Goal: Navigation & Orientation: Find specific page/section

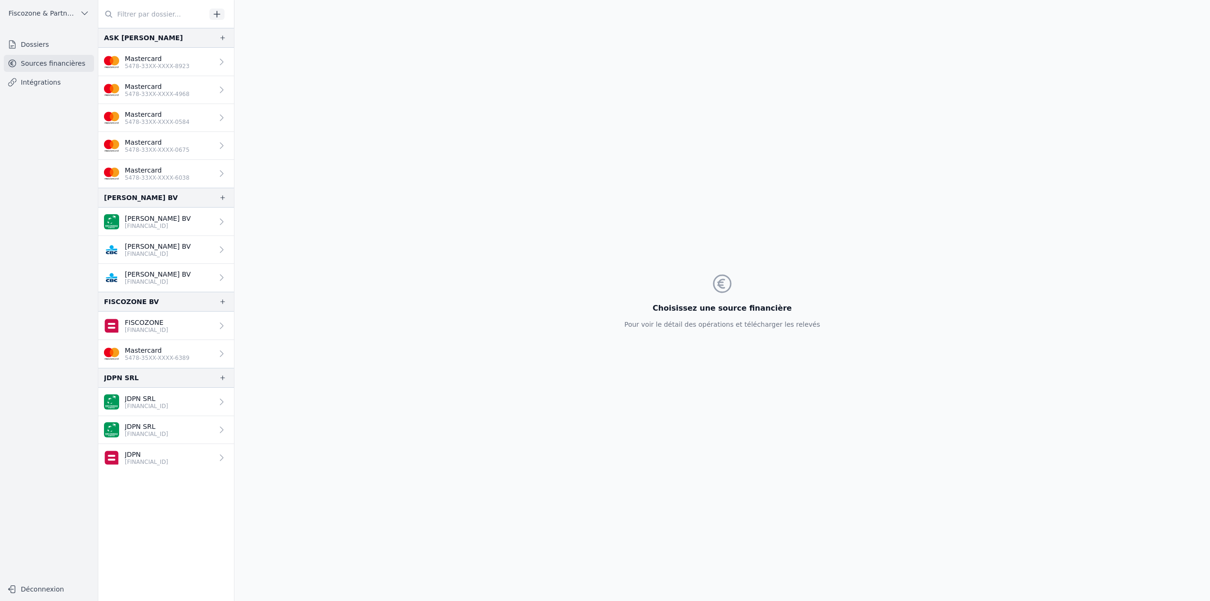
click at [46, 45] on link "Dossiers" at bounding box center [49, 44] width 90 height 17
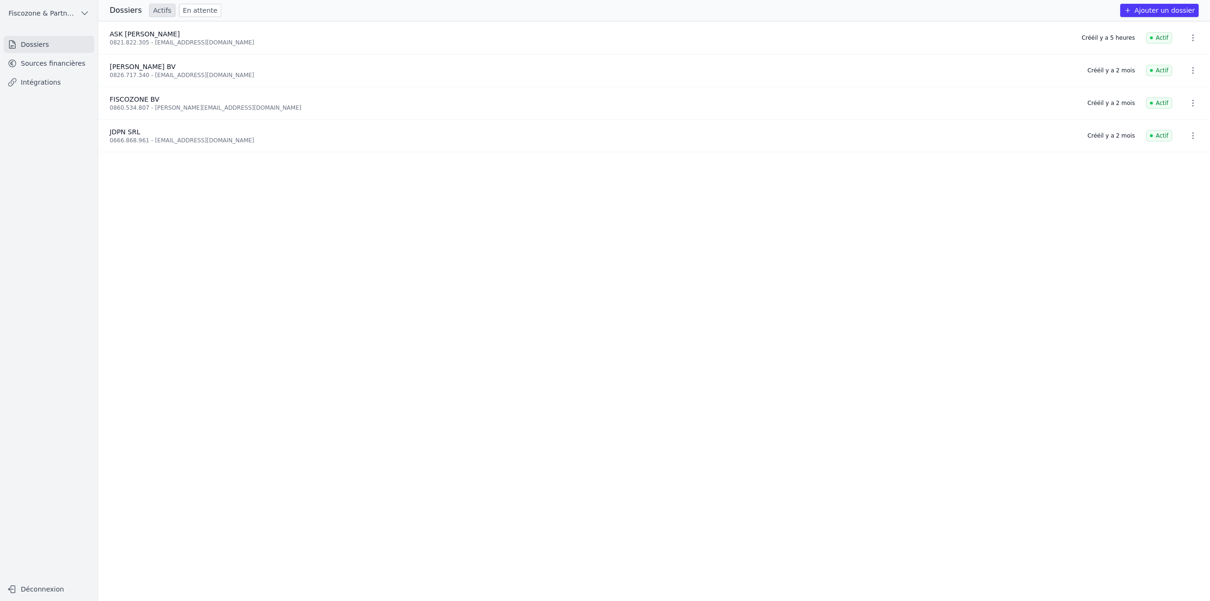
click at [46, 61] on link "Sources financières" at bounding box center [49, 63] width 90 height 17
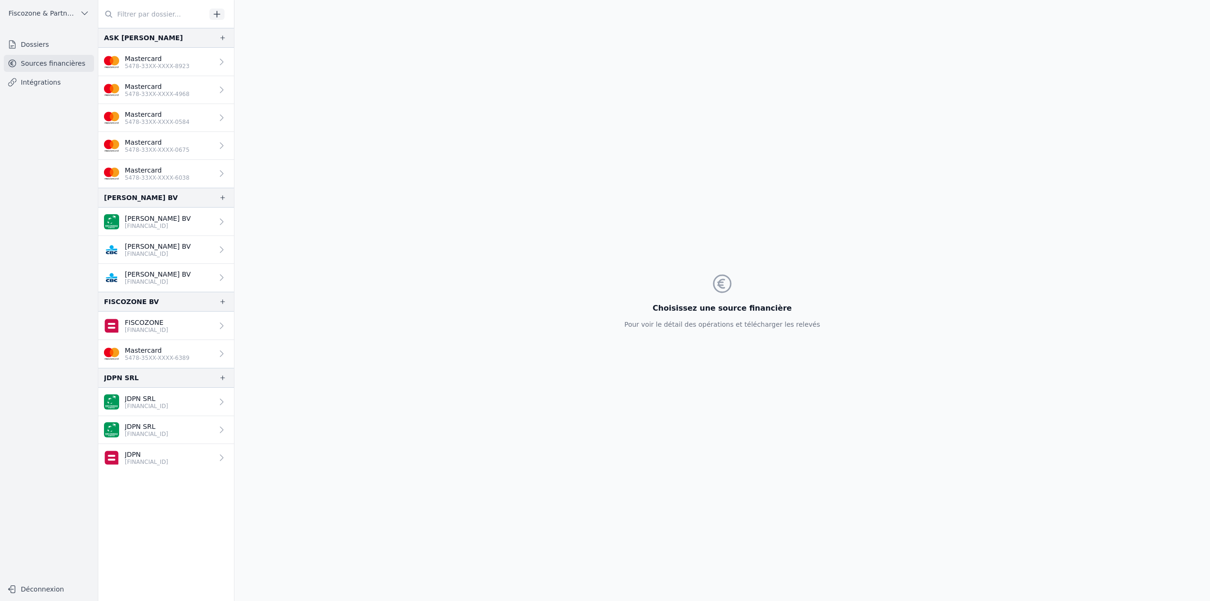
click at [194, 229] on link "[PERSON_NAME] BV [FINANCIAL_ID]" at bounding box center [166, 221] width 136 height 28
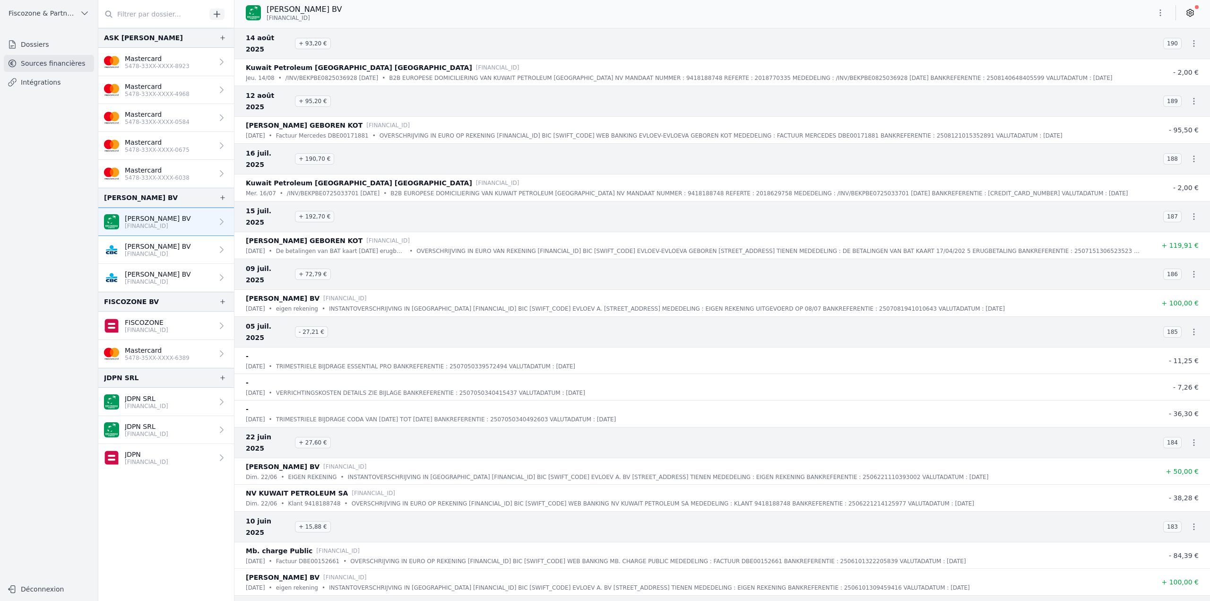
click at [189, 251] on link "[PERSON_NAME] BV [FINANCIAL_ID]" at bounding box center [166, 250] width 136 height 28
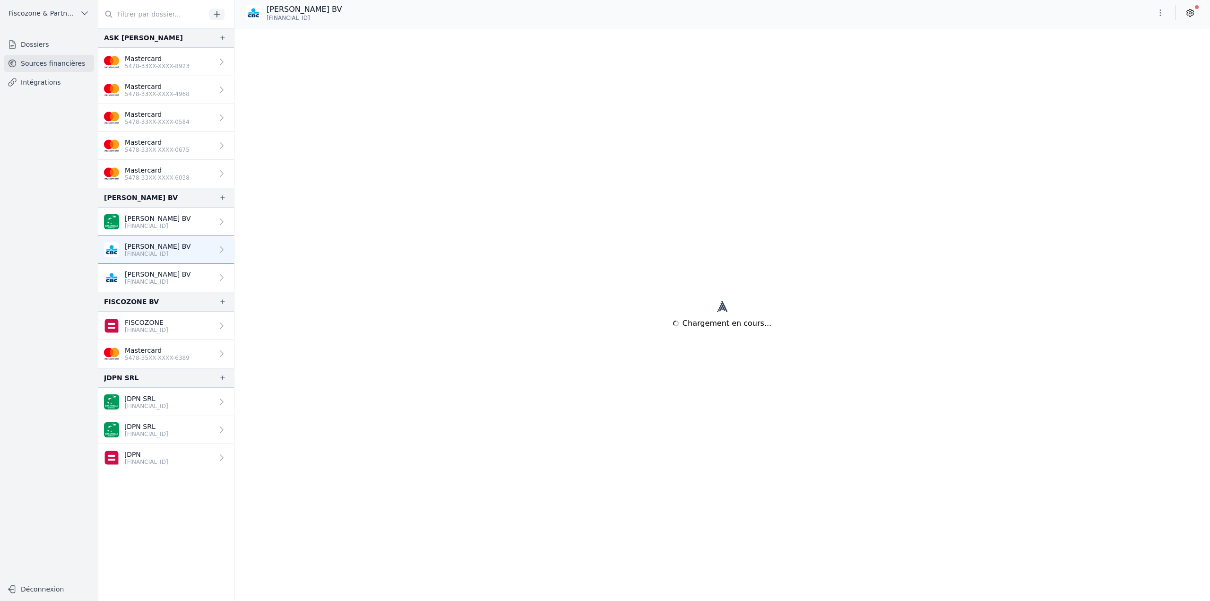
click at [186, 277] on link "[PERSON_NAME] BV [FINANCIAL_ID]" at bounding box center [166, 278] width 136 height 28
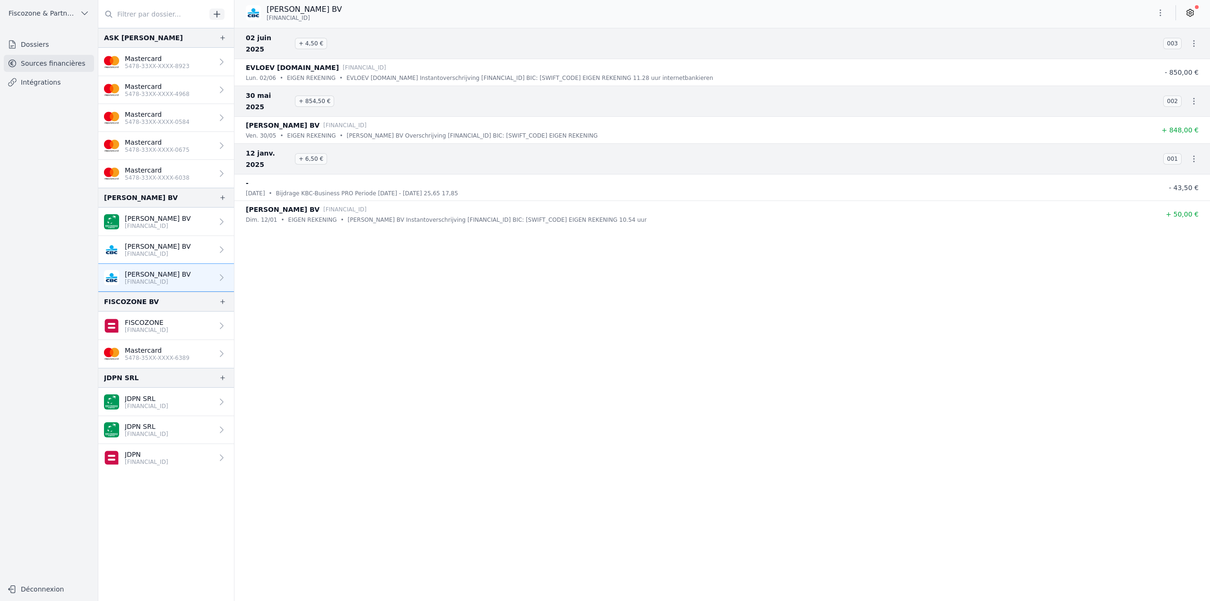
click at [190, 335] on link "FISCOZONE [FINANCIAL_ID]" at bounding box center [166, 325] width 136 height 28
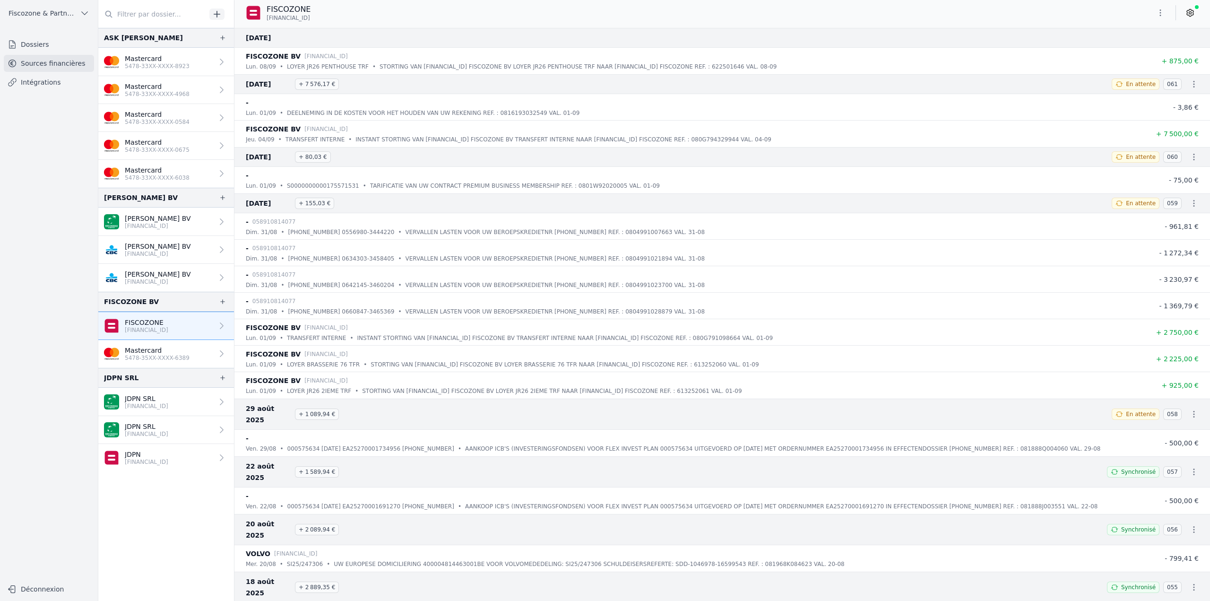
click at [181, 352] on p "Mastercard" at bounding box center [157, 349] width 65 height 9
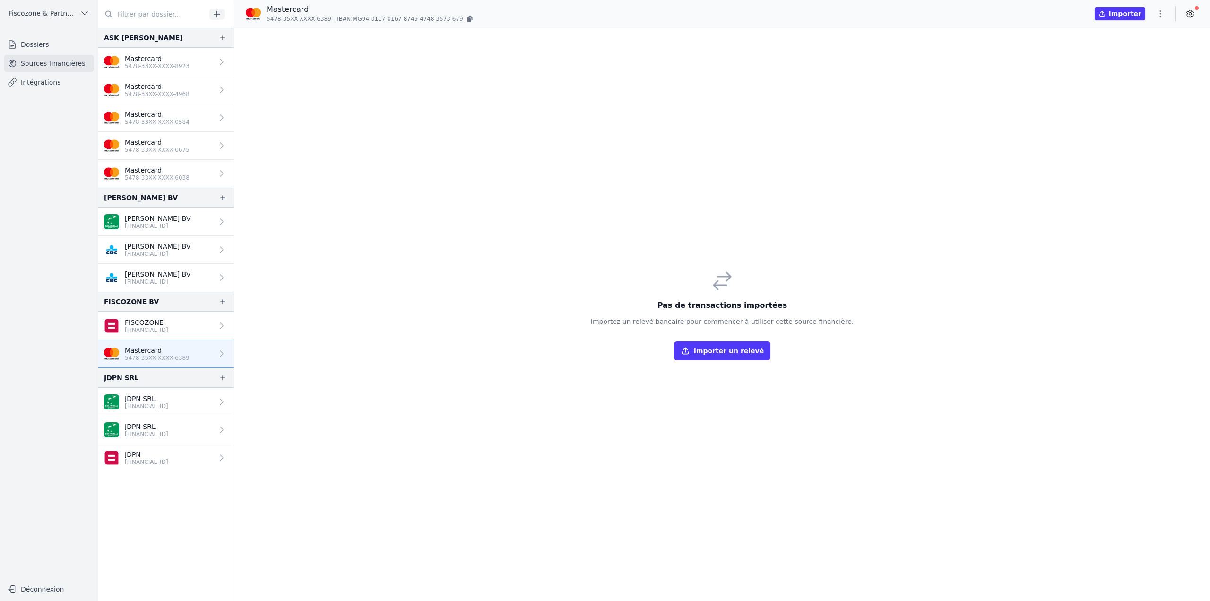
click at [168, 399] on p "JDPN SRL" at bounding box center [146, 398] width 43 height 9
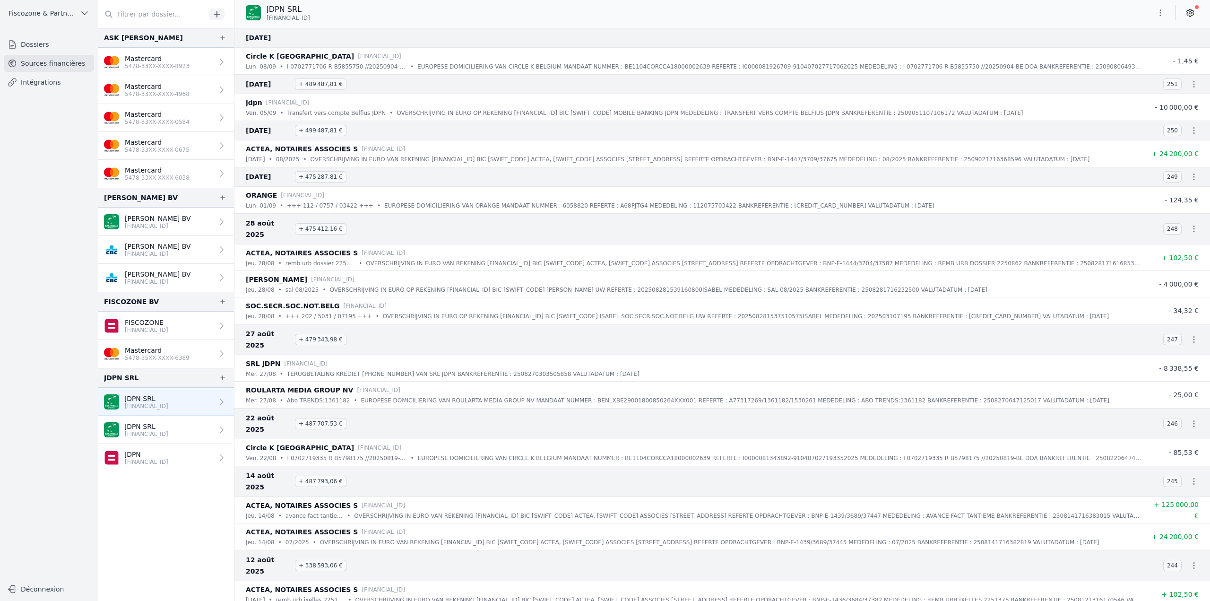
click at [168, 432] on p "[FINANCIAL_ID]" at bounding box center [146, 434] width 43 height 8
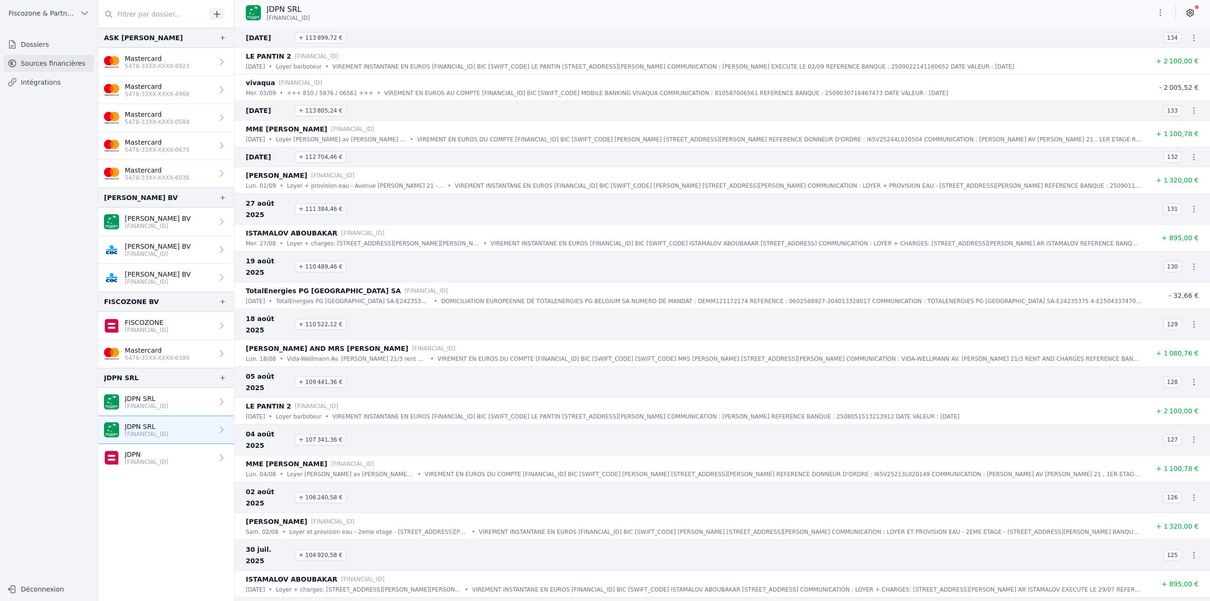
click at [163, 456] on p "JDPN" at bounding box center [146, 453] width 43 height 9
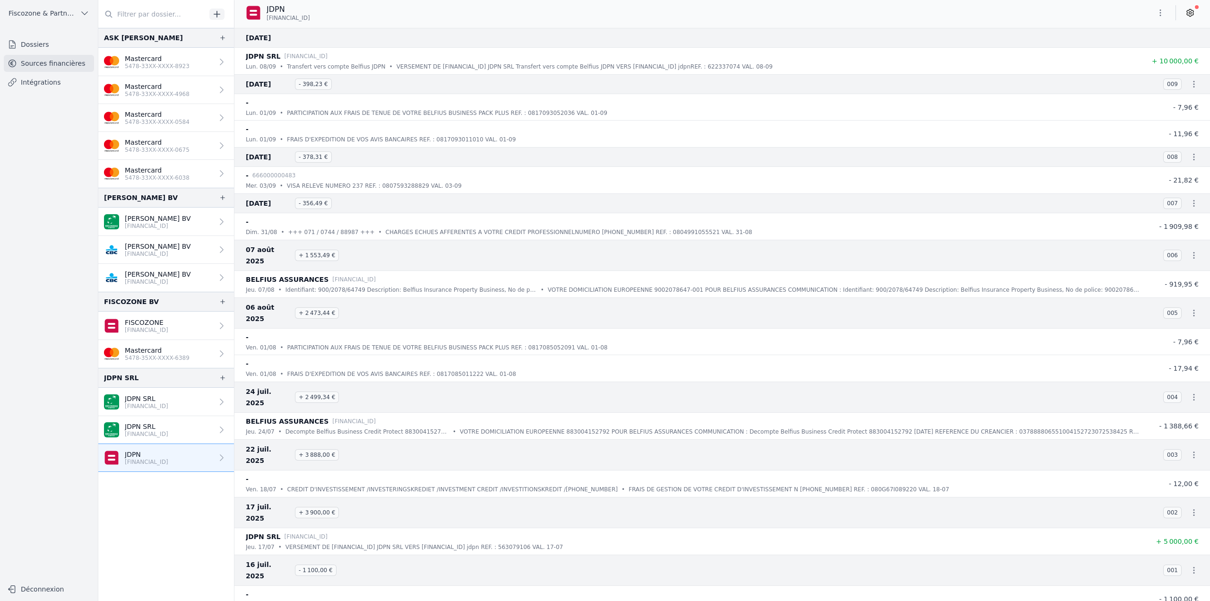
click at [179, 63] on p "5478-33XX-XXXX-8923" at bounding box center [157, 66] width 65 height 8
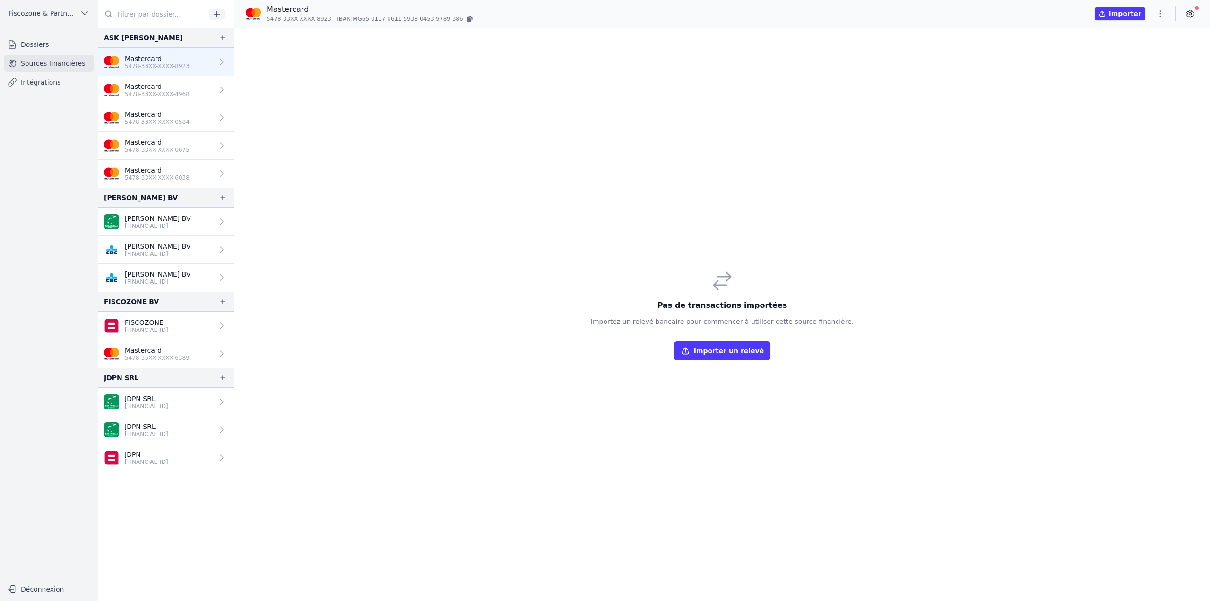
click at [184, 112] on link "Mastercard 5478-33XX-XXXX-0584" at bounding box center [166, 118] width 136 height 28
